Goal: Information Seeking & Learning: Find specific fact

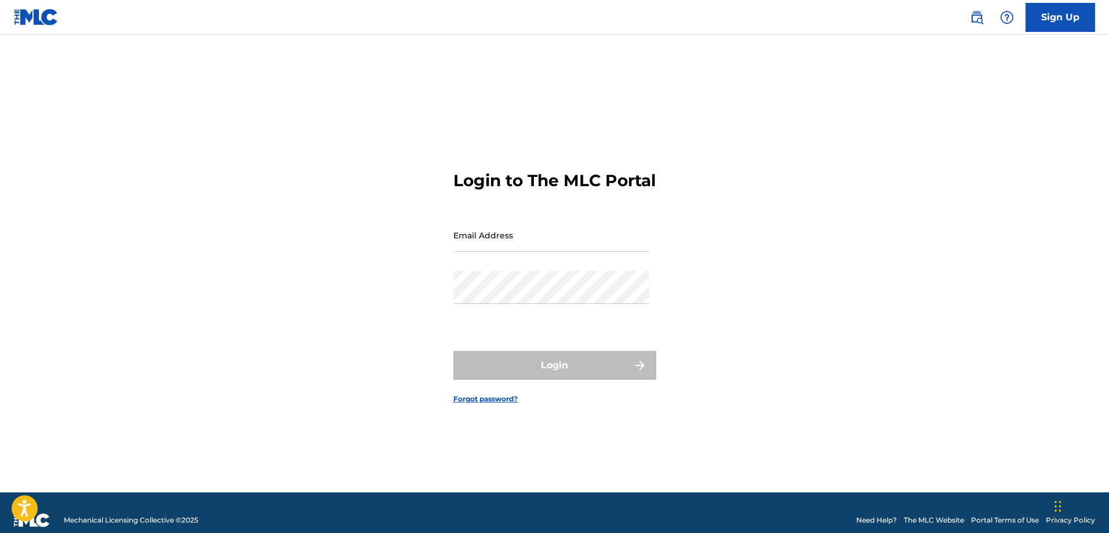
click at [973, 14] on img at bounding box center [977, 17] width 14 height 14
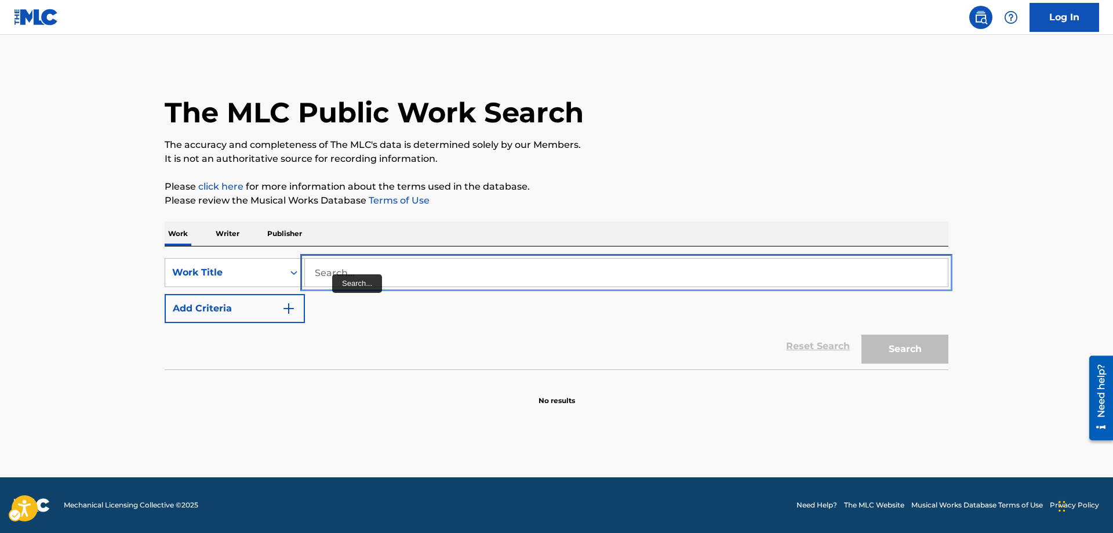
click at [318, 270] on input "Search..." at bounding box center [626, 273] width 643 height 28
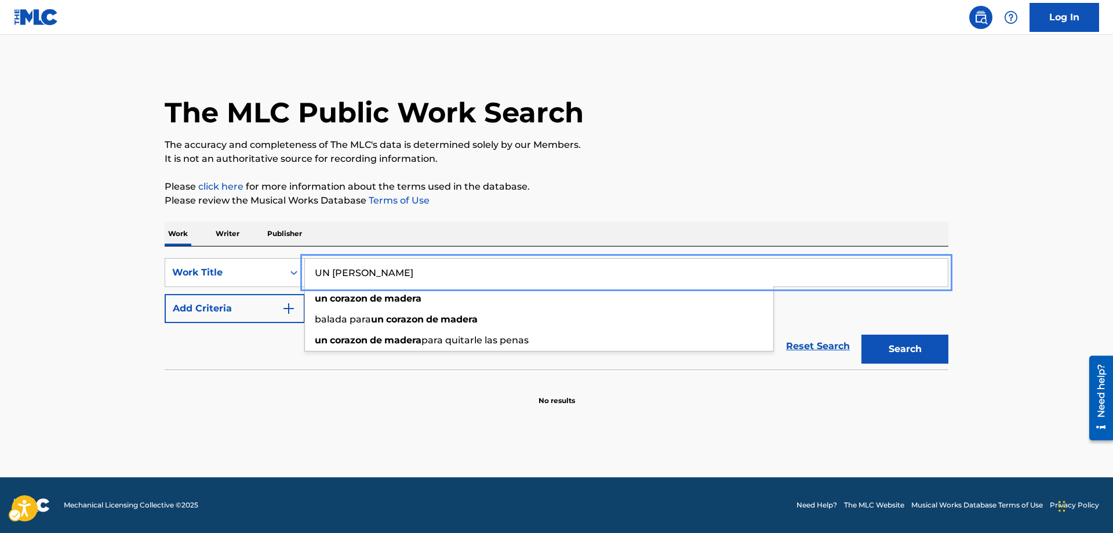
type input "UN [PERSON_NAME]"
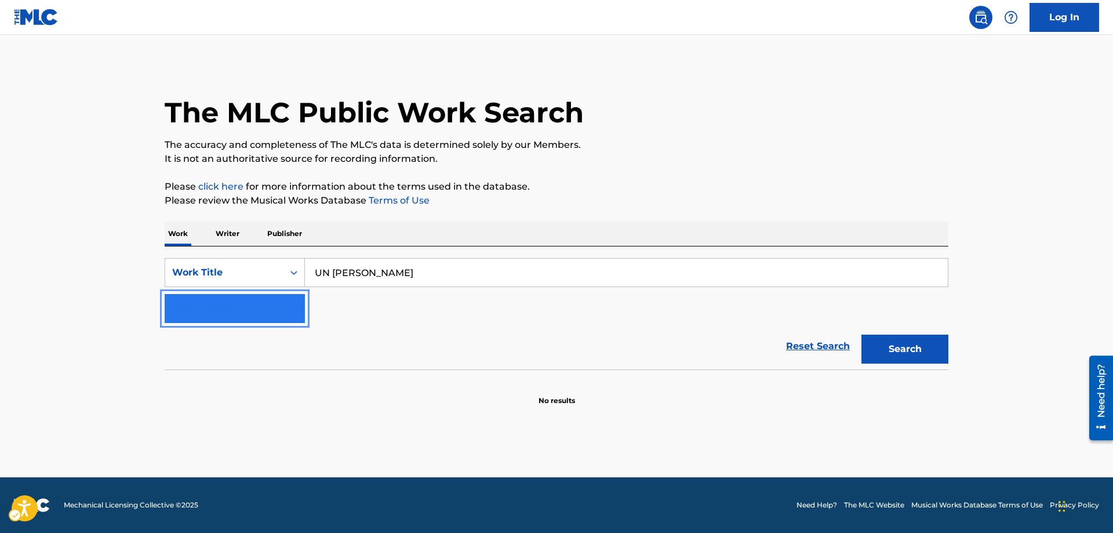
click at [290, 304] on img "Search Form" at bounding box center [289, 308] width 14 height 14
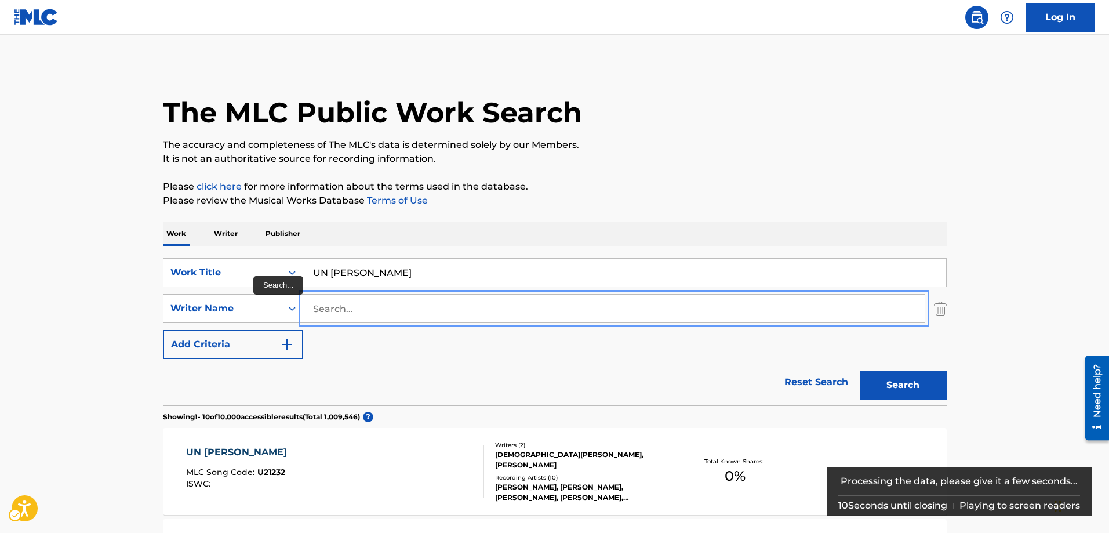
click at [315, 307] on input "Search..." at bounding box center [614, 309] width 622 height 28
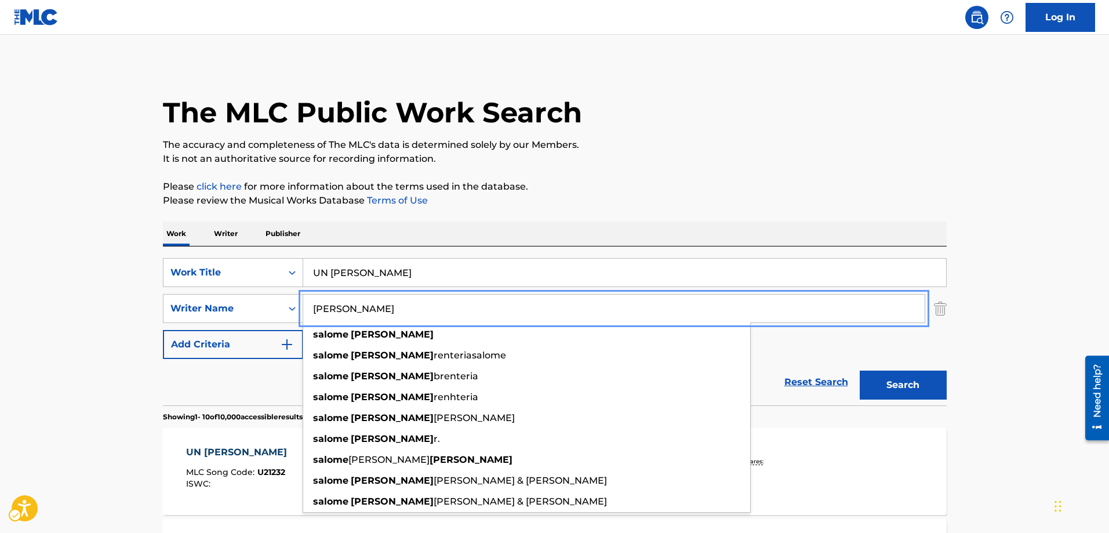
type input "[PERSON_NAME]"
click at [163, 330] on button "Add Criteria" at bounding box center [233, 344] width 140 height 29
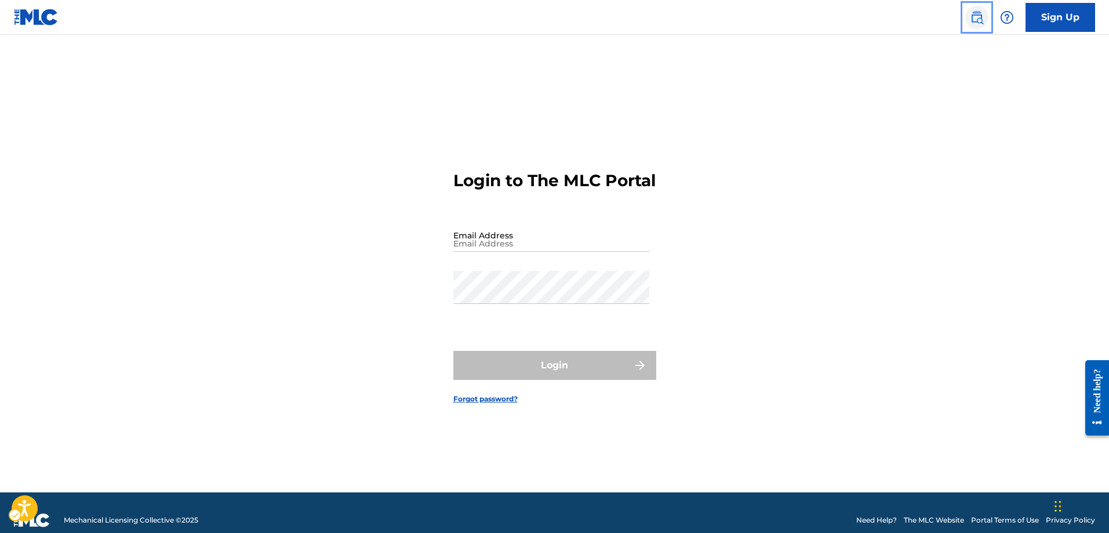
click at [980, 22] on img "Page Menu" at bounding box center [977, 17] width 14 height 14
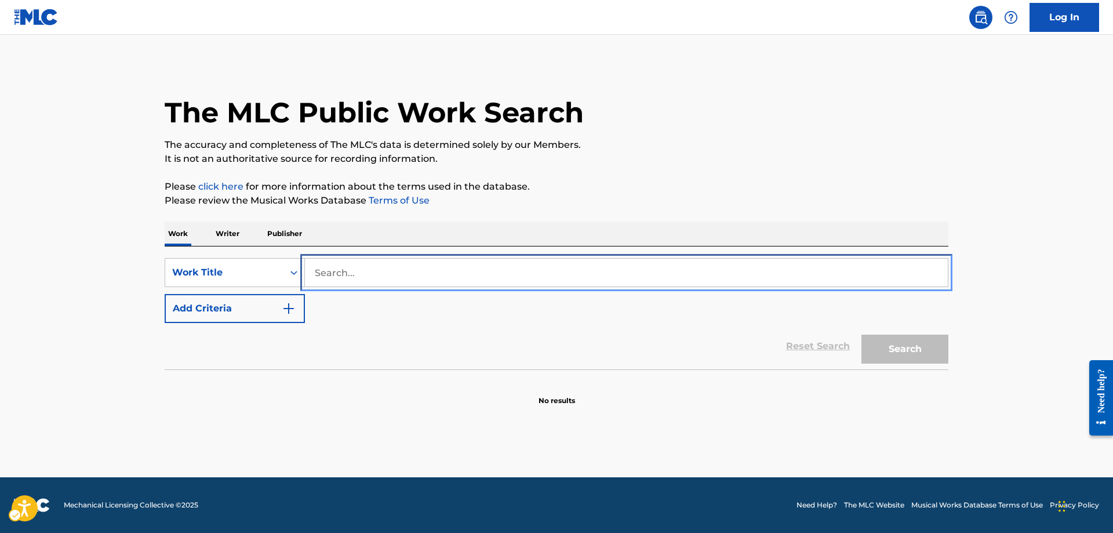
click at [318, 267] on input "Search..." at bounding box center [626, 273] width 643 height 28
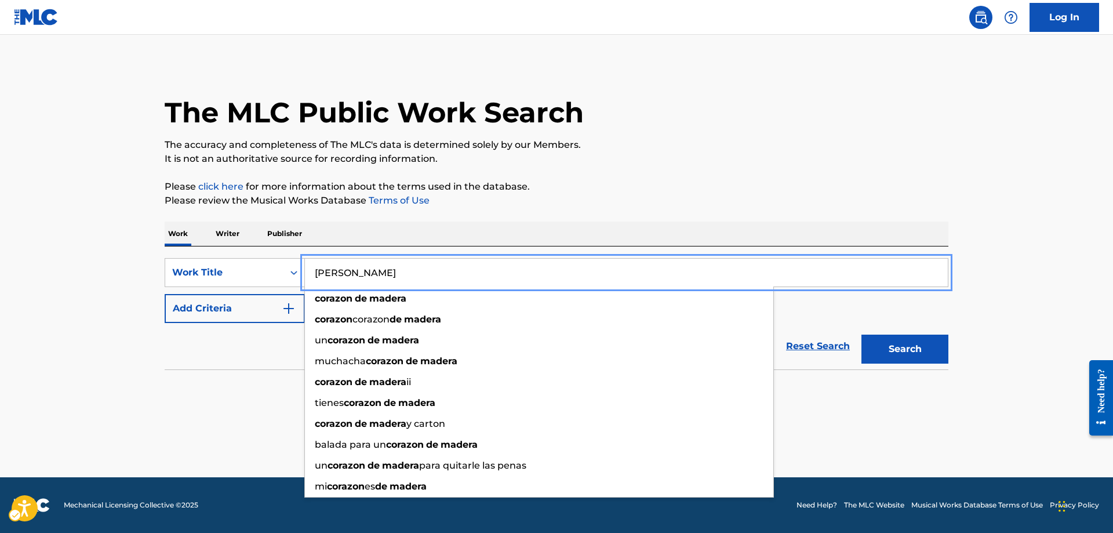
type input "[PERSON_NAME]"
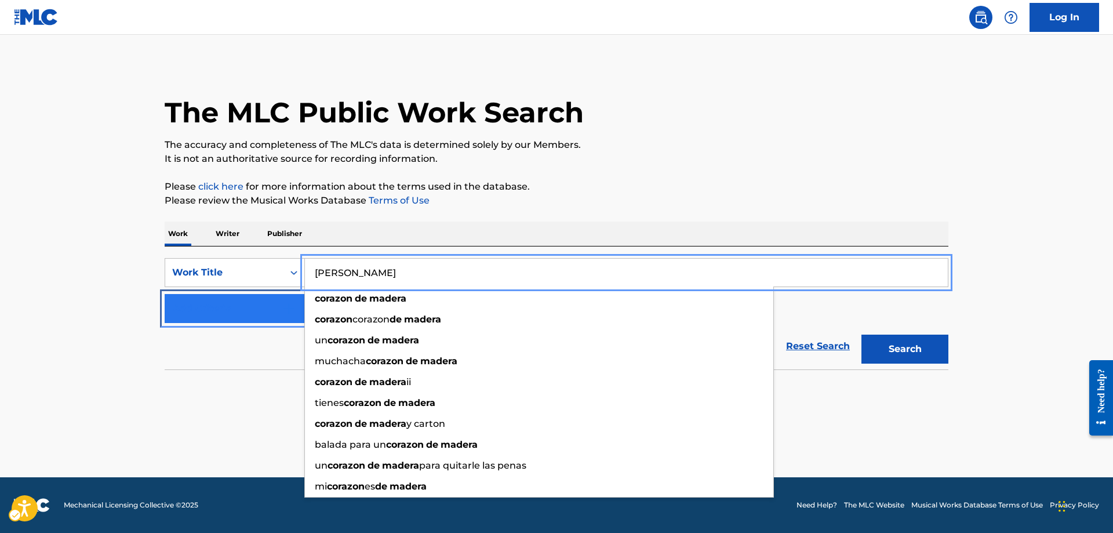
click at [285, 303] on img "Search Form" at bounding box center [289, 308] width 14 height 14
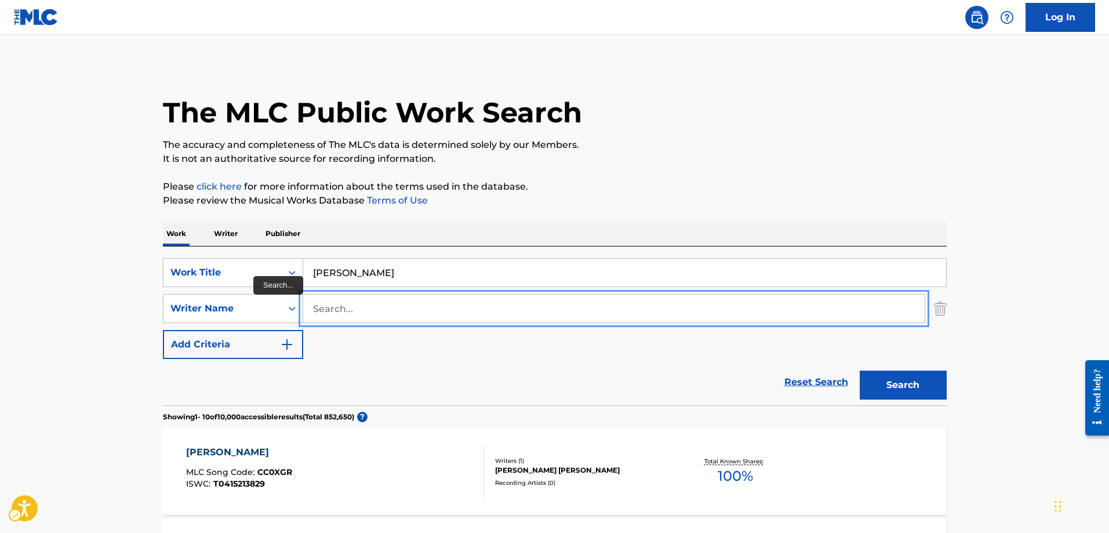
click at [314, 311] on input "Search..." at bounding box center [614, 309] width 622 height 28
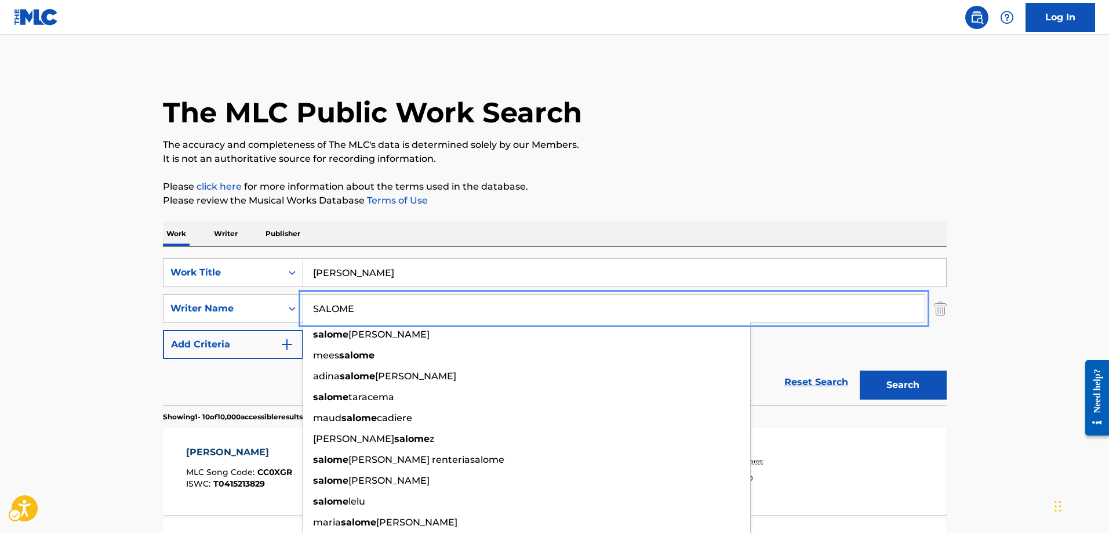
type input "SALOME"
click at [163, 330] on button "Add Criteria" at bounding box center [233, 344] width 140 height 29
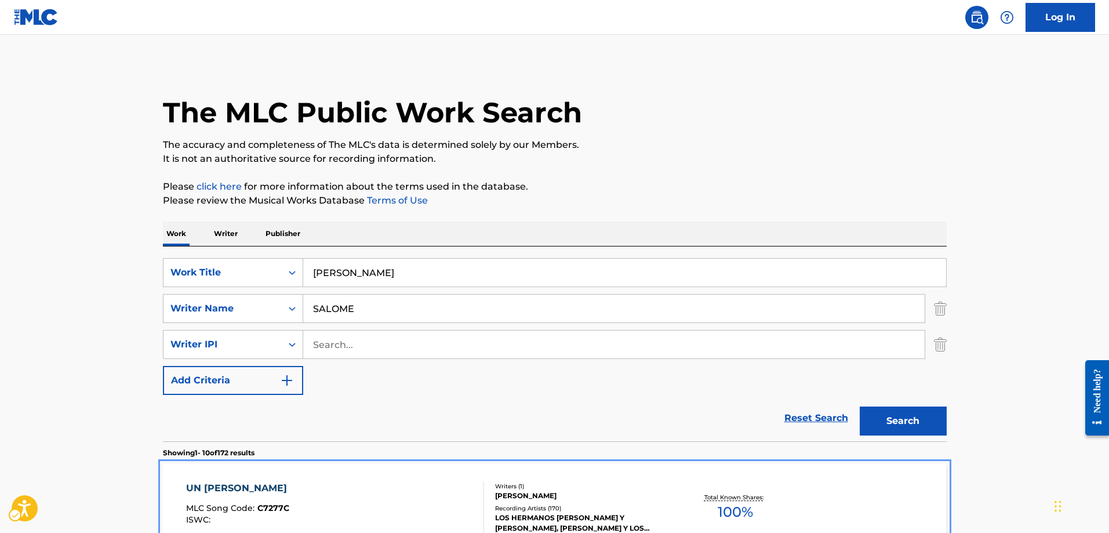
click at [281, 510] on span "C7277C" at bounding box center [273, 508] width 32 height 10
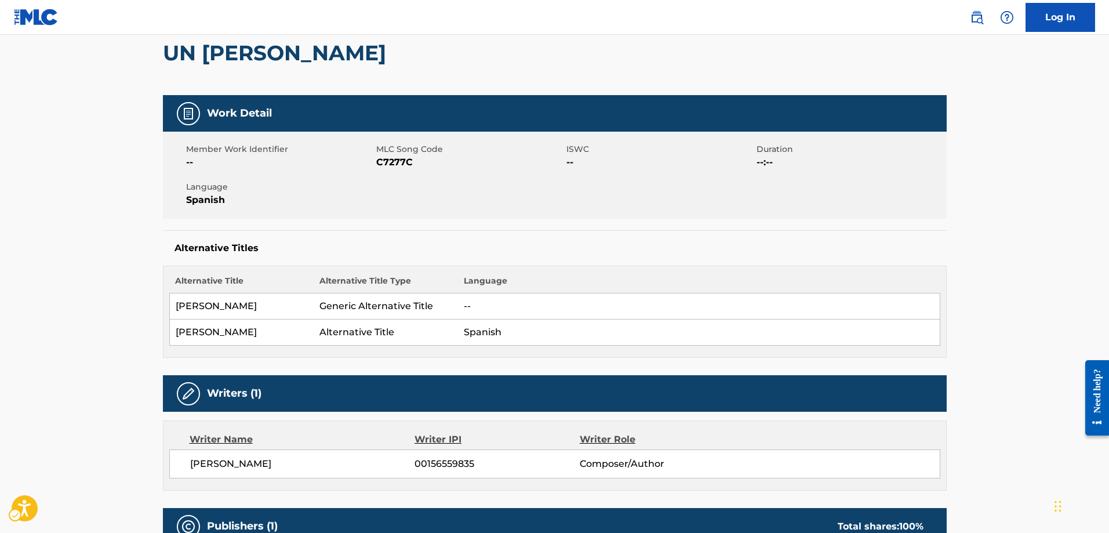
scroll to position [58, 0]
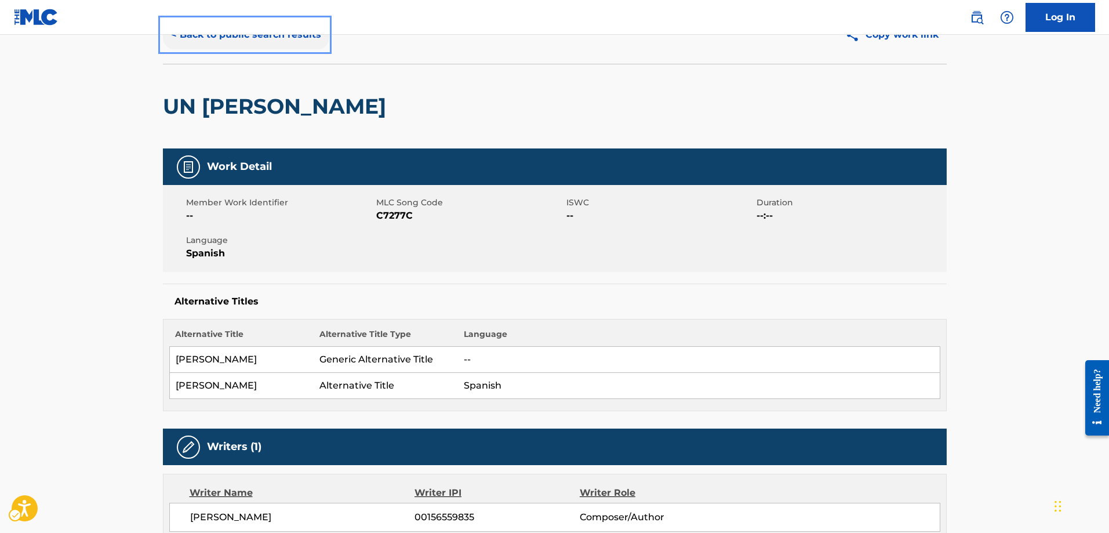
click at [171, 36] on button "< Back to public search results" at bounding box center [246, 34] width 166 height 29
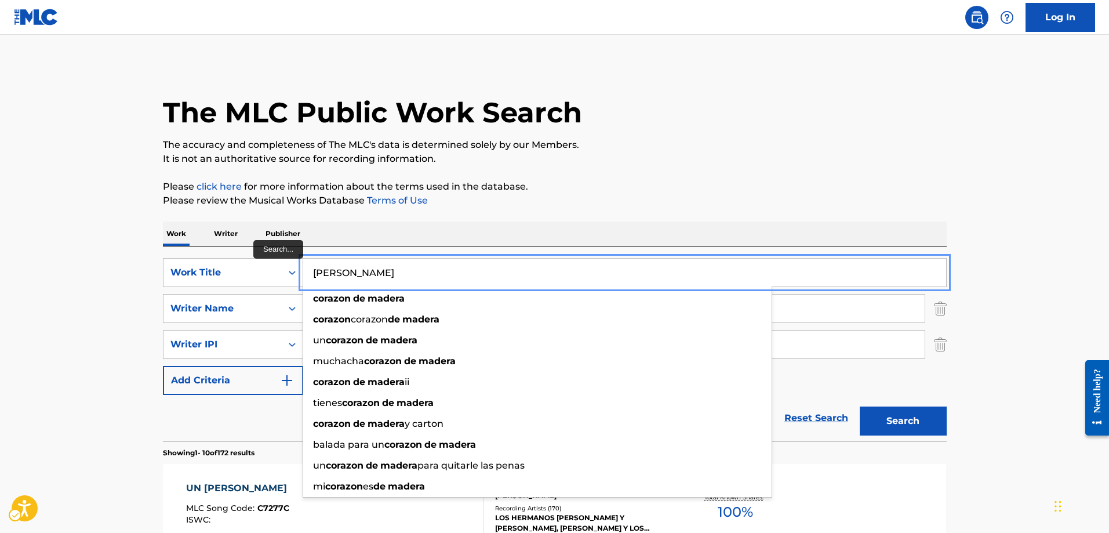
drag, startPoint x: 444, startPoint y: 272, endPoint x: 304, endPoint y: 277, distance: 139.2
click at [304, 277] on input "[PERSON_NAME]" at bounding box center [624, 273] width 643 height 28
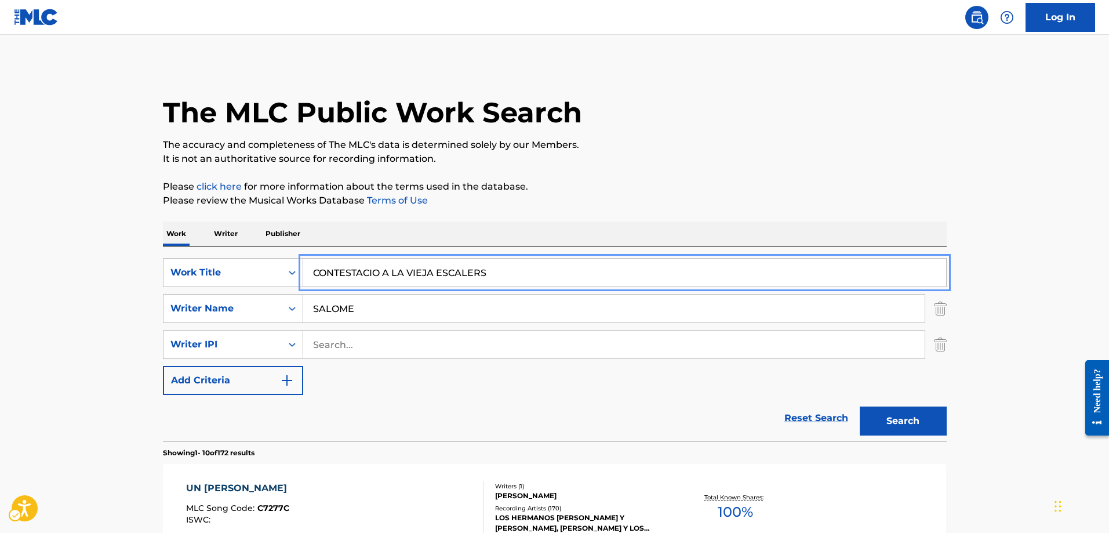
click at [860, 406] on button "Search" at bounding box center [903, 420] width 87 height 29
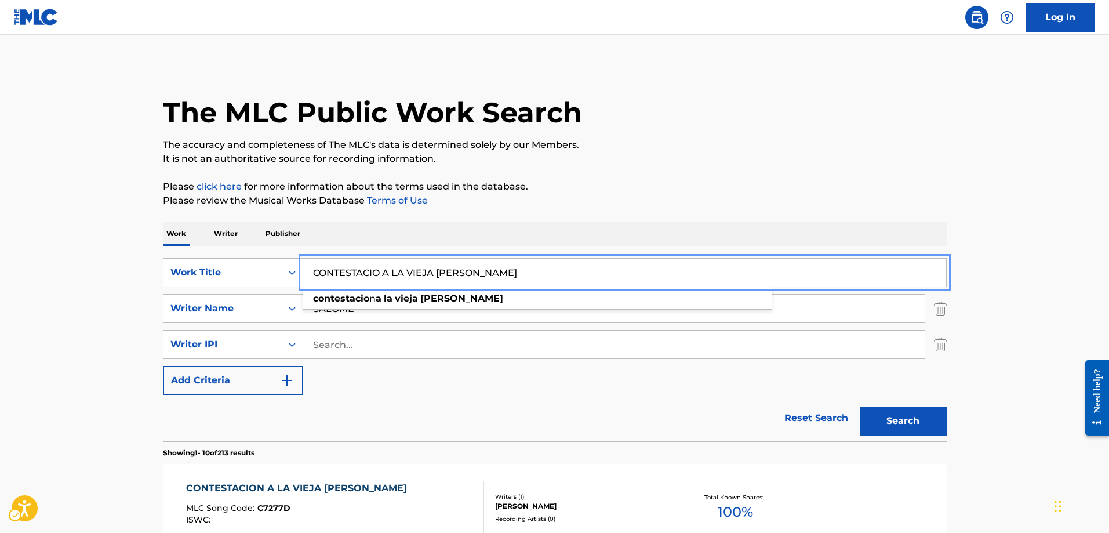
type input "CONTESTACIO A LA VIEJA ESCALERA"
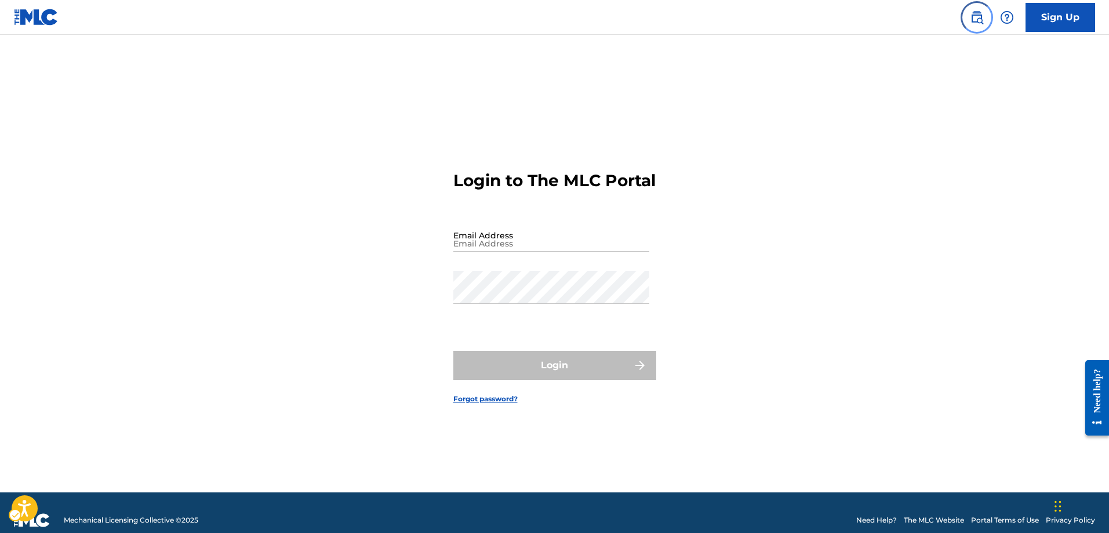
click at [972, 19] on img "Page Menu" at bounding box center [977, 17] width 14 height 14
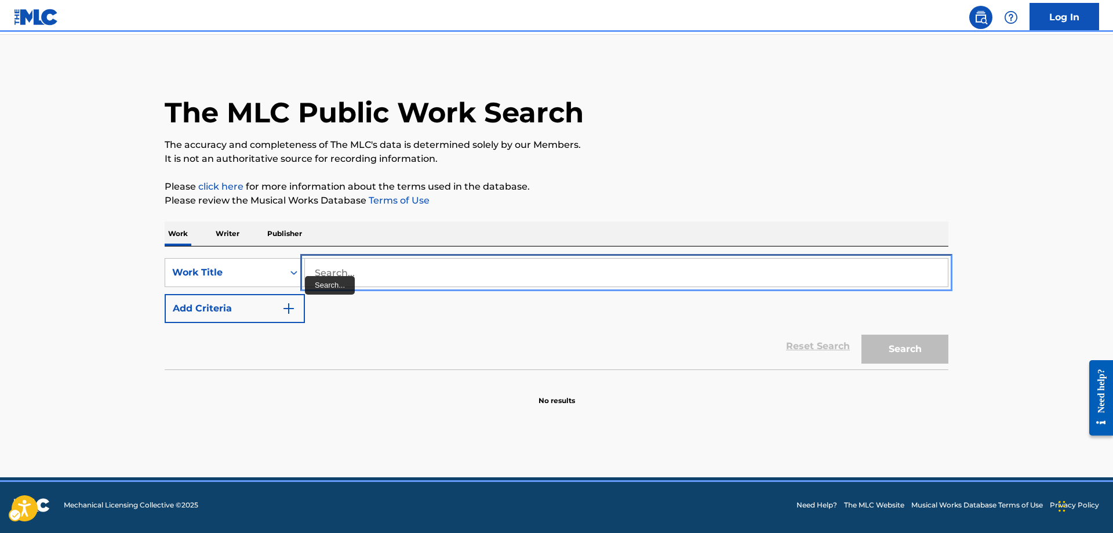
click at [314, 274] on input "Search..." at bounding box center [626, 273] width 643 height 28
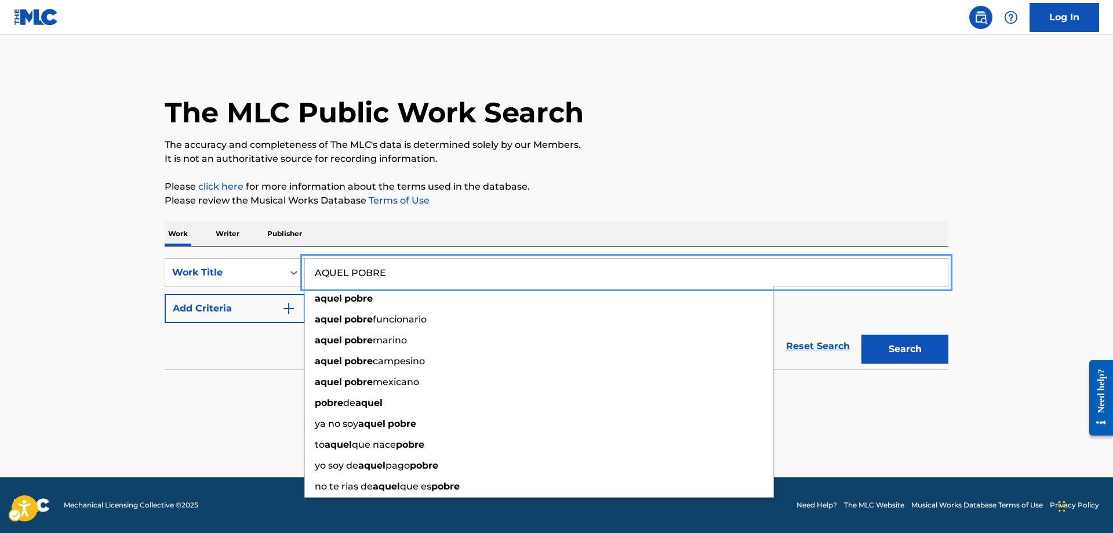
type input "AQUEL POBRE"
click at [165, 294] on button "Add Criteria" at bounding box center [235, 308] width 140 height 29
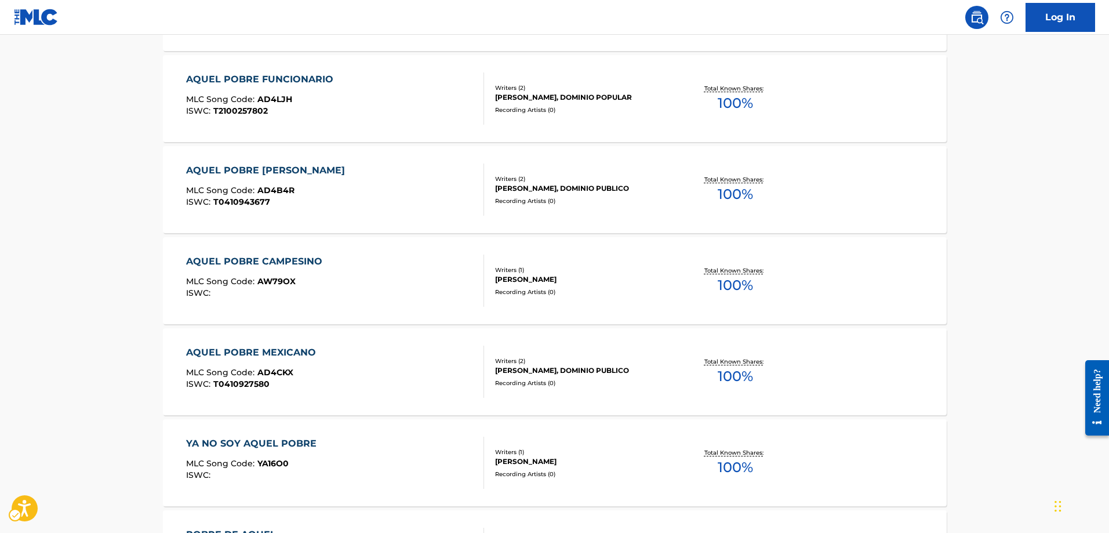
scroll to position [522, 0]
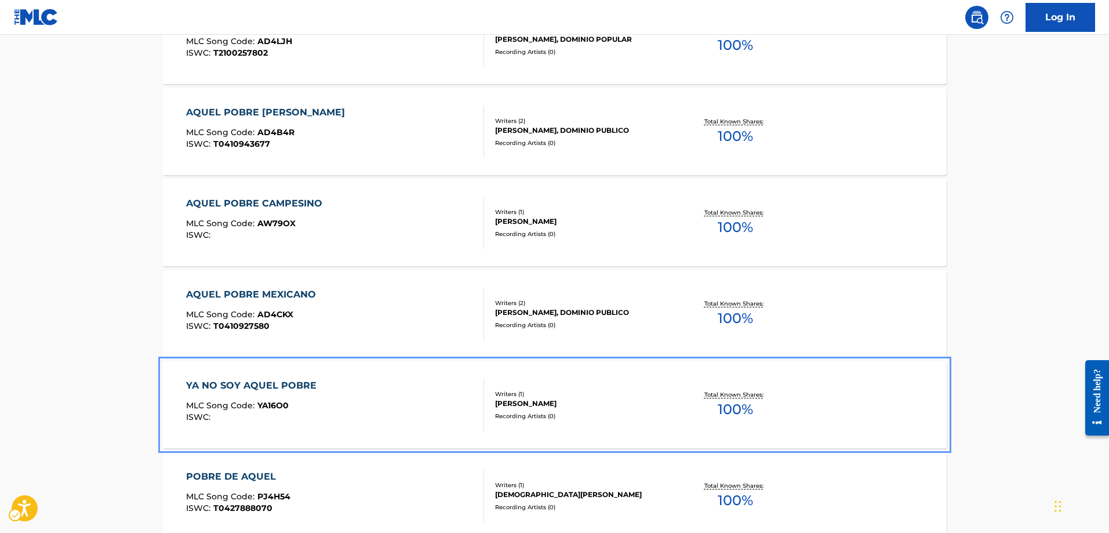
click at [273, 403] on span "YA16O0" at bounding box center [272, 405] width 31 height 10
